Goal: Communication & Community: Answer question/provide support

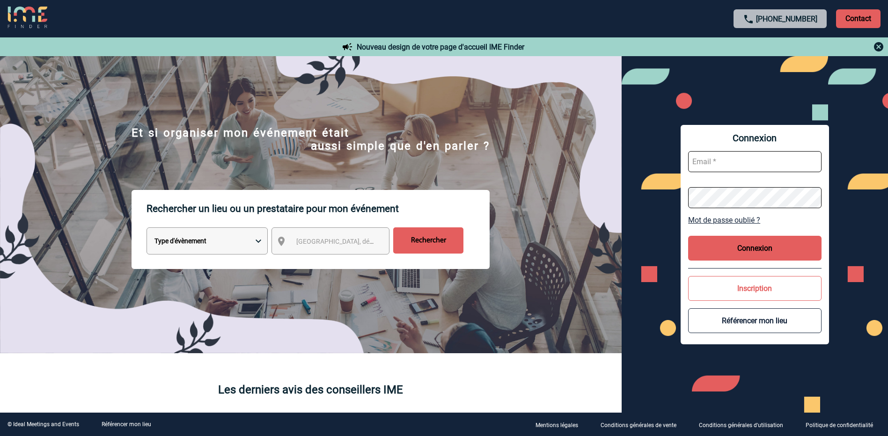
type input "morgane.doulle@rte-france.com"
click at [749, 244] on button "Connexion" at bounding box center [754, 248] width 133 height 25
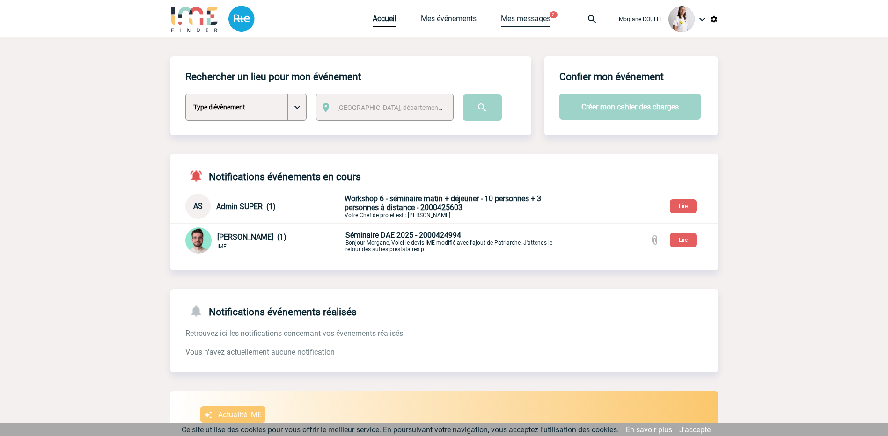
click at [535, 21] on link "Mes messages" at bounding box center [526, 20] width 50 height 13
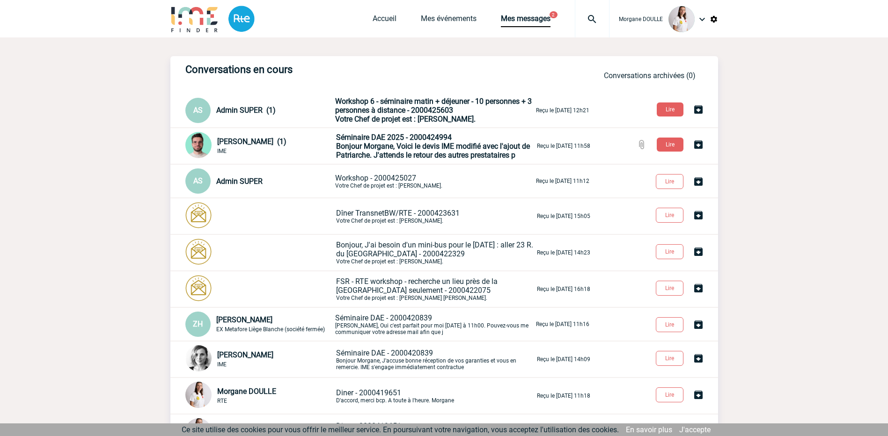
click at [414, 143] on span "Bonjour Morgane, Voici le devis IME modifié avec l'ajout de Patriarche. J'atten…" at bounding box center [433, 151] width 194 height 18
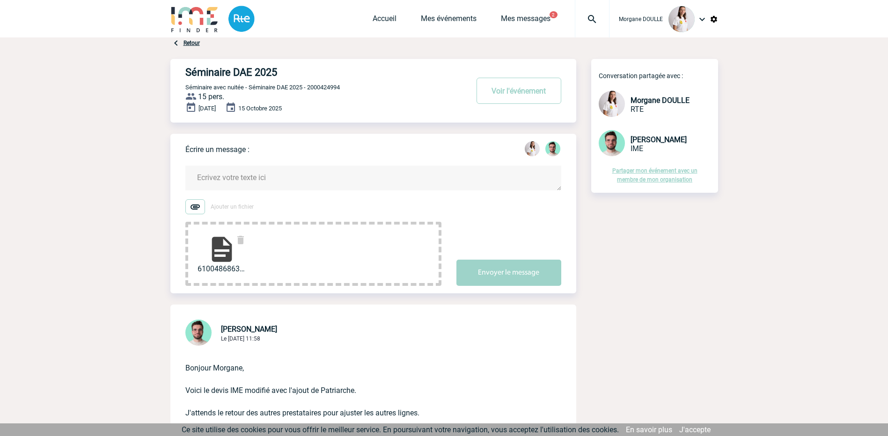
click at [268, 176] on textarea at bounding box center [373, 178] width 376 height 25
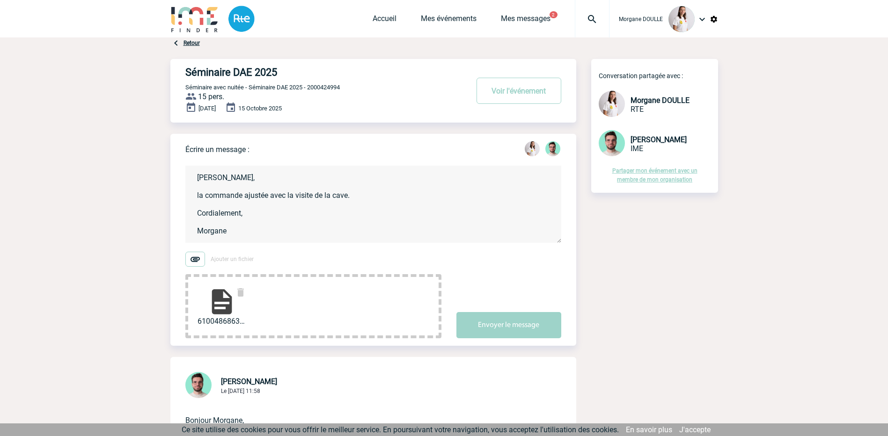
click at [199, 198] on textarea "Benjamin, la commande ajustée avec la visite de la cave. Cordialement, Morgane" at bounding box center [373, 204] width 376 height 77
click at [321, 209] on textarea "Benjamin, Ci-joint, la commande ajustée avec la visite de la cave. Cordialement…" at bounding box center [373, 204] width 376 height 77
type textarea "Benjamin, Ci-joint, la commande ajustée avec la visite de la cave. Cordialement…"
click at [520, 332] on button "Envoyer le message" at bounding box center [508, 325] width 105 height 26
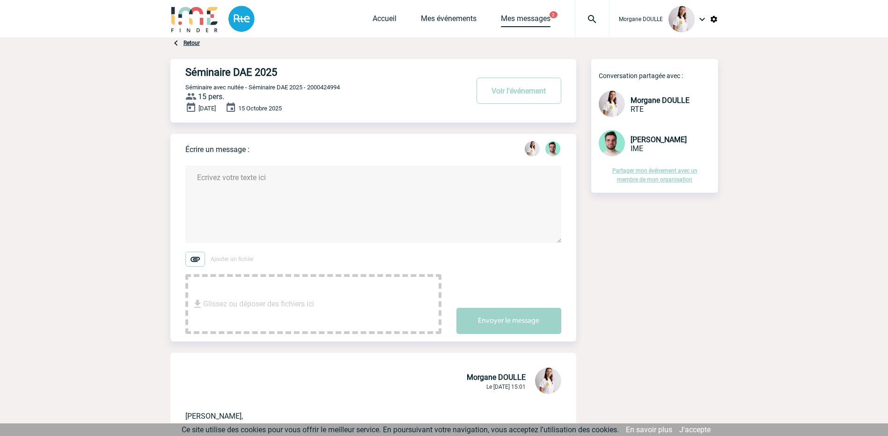
click at [514, 15] on link "Mes messages" at bounding box center [526, 20] width 50 height 13
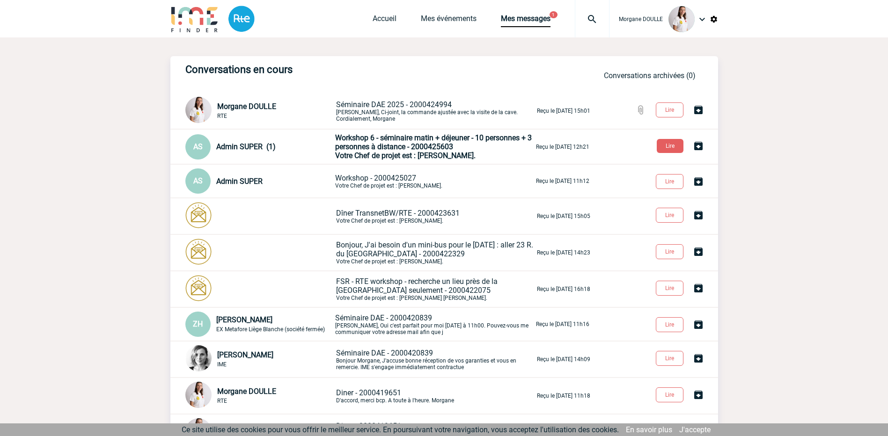
click at [399, 147] on span "Workshop 6 - séminaire matin + déjeuner - 10 personnes + 3 personnes à distance…" at bounding box center [433, 142] width 197 height 18
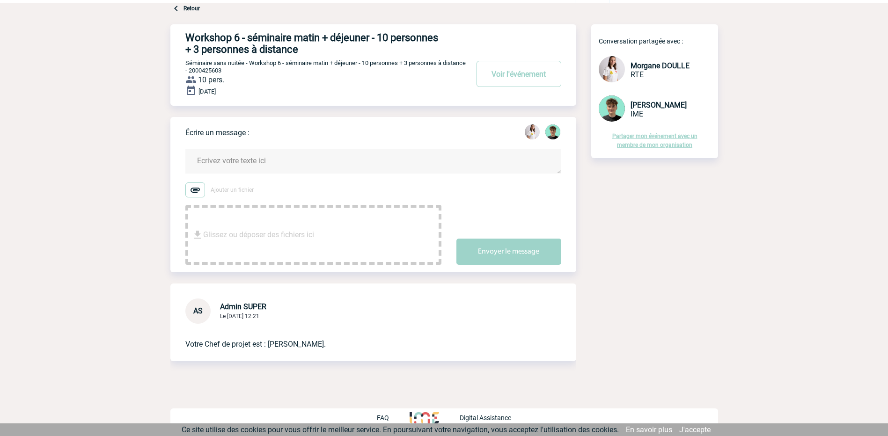
scroll to position [37, 0]
